Goal: Check status

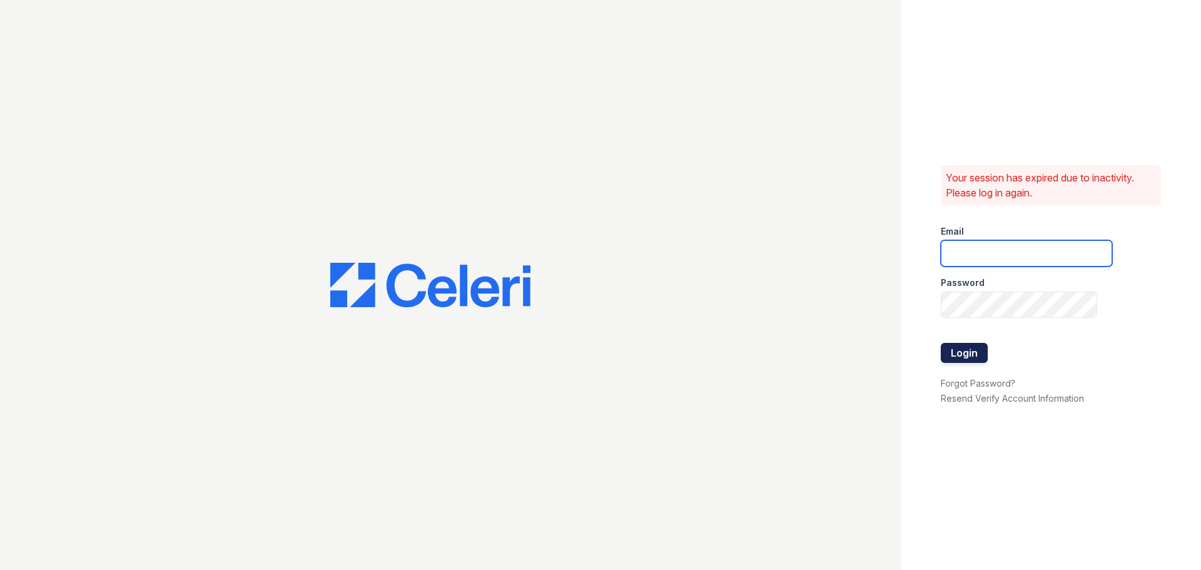
type input "[EMAIL_ADDRESS][DOMAIN_NAME]"
click at [966, 350] on button "Login" at bounding box center [964, 353] width 47 height 20
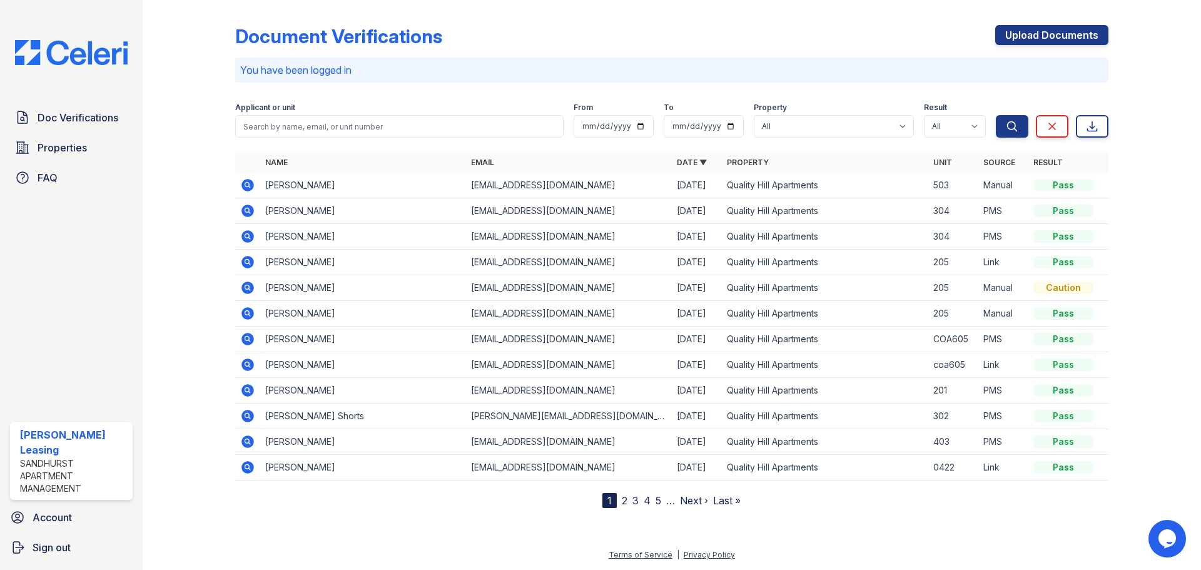
click at [249, 187] on icon at bounding box center [247, 185] width 15 height 15
